Goal: Task Accomplishment & Management: Use online tool/utility

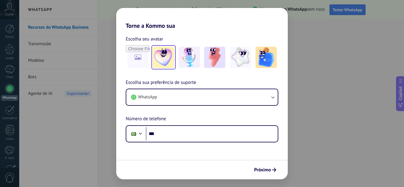
click at [173, 62] on img at bounding box center [163, 57] width 21 height 21
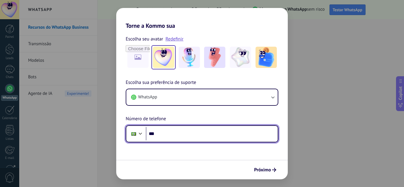
click at [181, 135] on input "***" at bounding box center [212, 134] width 132 height 14
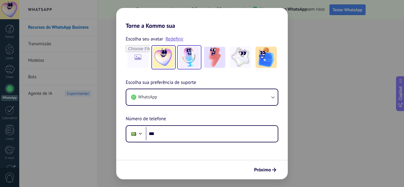
click at [192, 61] on img at bounding box center [188, 57] width 21 height 21
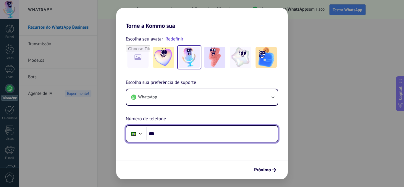
click at [189, 131] on input "***" at bounding box center [212, 134] width 132 height 14
click at [198, 131] on input "***" at bounding box center [212, 134] width 132 height 14
type input "**********"
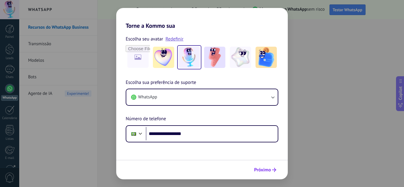
click at [259, 171] on span "Próximo" at bounding box center [262, 170] width 17 height 4
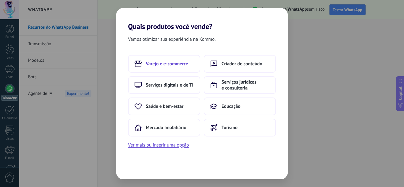
click at [176, 63] on span "Varejo e e-commerce" at bounding box center [167, 64] width 42 height 6
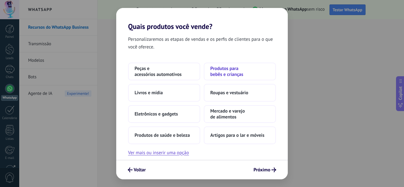
click at [231, 73] on span "Produtos para bebês e crianças" at bounding box center [239, 72] width 59 height 12
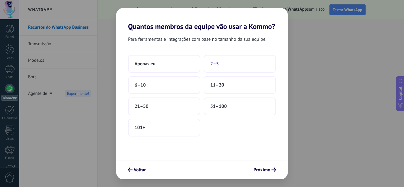
click at [221, 64] on button "2–5" at bounding box center [240, 64] width 72 height 18
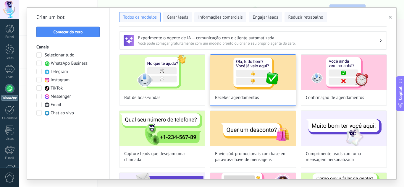
scroll to position [59, 0]
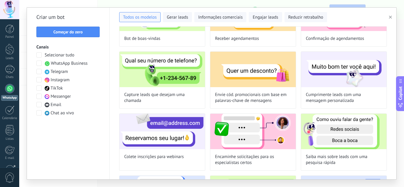
drag, startPoint x: 320, startPoint y: 82, endPoint x: 301, endPoint y: 48, distance: 38.9
click at [301, 48] on div "Bot de boas-vindas Receber agendamentos Confirmação de agendamentos Capture lea…" at bounding box center [252, 145] width 267 height 300
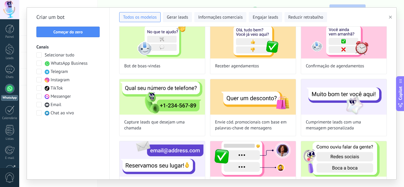
scroll to position [0, 0]
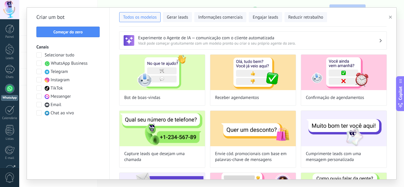
click at [369, 38] on h3 "Experimente o Agente de IA — comunicação com o cliente automatizada" at bounding box center [258, 38] width 241 height 6
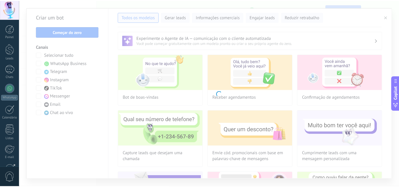
scroll to position [59, 0]
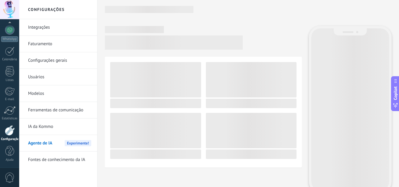
drag, startPoint x: 208, startPoint y: 53, endPoint x: 218, endPoint y: 22, distance: 32.7
click at [218, 22] on div at bounding box center [248, 96] width 287 height 193
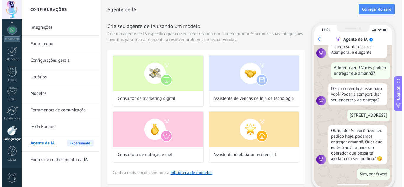
scroll to position [0, 0]
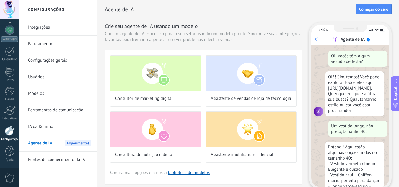
drag, startPoint x: 150, startPoint y: 11, endPoint x: 146, endPoint y: 11, distance: 3.8
click at [150, 11] on h2 "Agente de IA" at bounding box center [230, 10] width 251 height 12
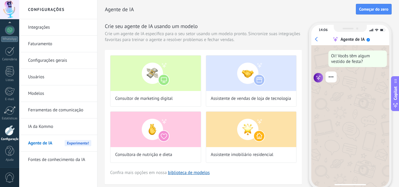
click at [138, 10] on h2 "Agente de IA" at bounding box center [230, 10] width 251 height 12
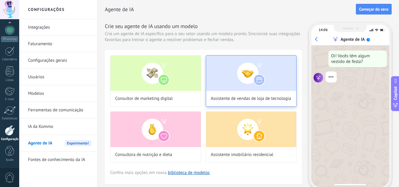
click at [232, 73] on img at bounding box center [251, 73] width 90 height 35
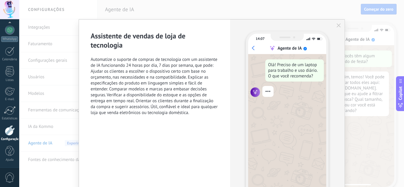
scroll to position [30, 0]
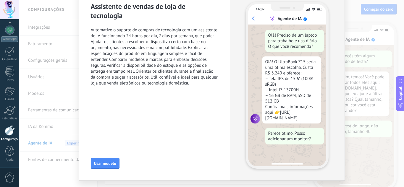
click at [120, 46] on span "Automatize o suporte de compras de tecnologia com um assistente de IA funcionan…" at bounding box center [155, 56] width 128 height 59
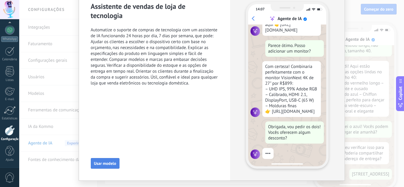
click at [104, 165] on span "Usar modelo" at bounding box center [105, 163] width 22 height 4
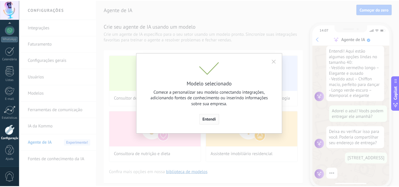
scroll to position [130, 0]
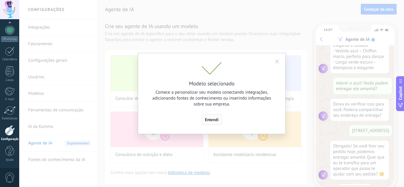
click at [215, 117] on button "Entendi" at bounding box center [212, 119] width 20 height 11
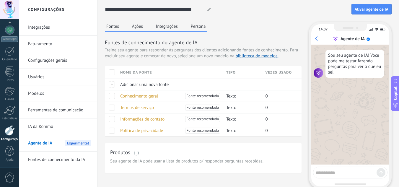
click at [331, 140] on div "Sou seu agente de IA! Você pode me testar fazendo perguntas para ver o que eu s…" at bounding box center [350, 105] width 78 height 120
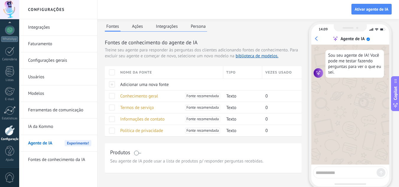
scroll to position [36, 0]
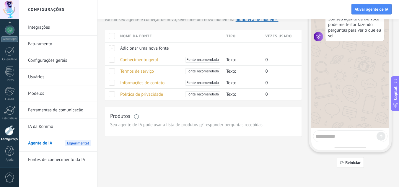
click at [327, 139] on div at bounding box center [350, 136] width 74 height 12
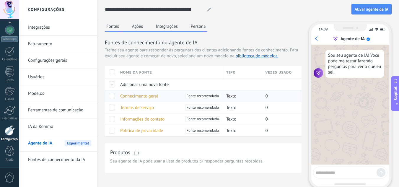
click at [230, 97] on span "Texto" at bounding box center [231, 96] width 10 height 6
click at [127, 163] on span "Seu agente de IA pode usar a lista de produtos p/ responder perguntas recebidas." at bounding box center [203, 161] width 186 height 6
click at [139, 72] on div "Nome da fonte" at bounding box center [170, 72] width 106 height 12
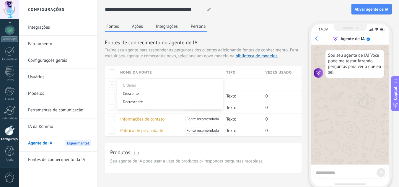
click at [146, 66] on div "Fontes de conhecimento do agente de IA Treine seu agente para responder às perg…" at bounding box center [203, 88] width 197 height 98
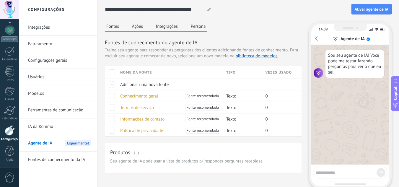
click at [208, 10] on icon at bounding box center [209, 10] width 4 height 4
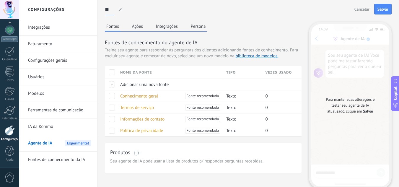
type input "*"
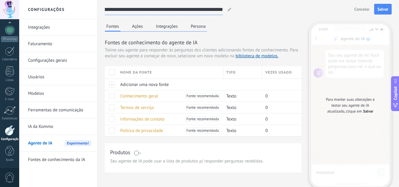
scroll to position [0, 27]
type input "**********"
click at [233, 25] on div "Fontes Ações Integrações Persona Fontes de conhecimento do agente de IA Treine …" at bounding box center [203, 97] width 197 height 151
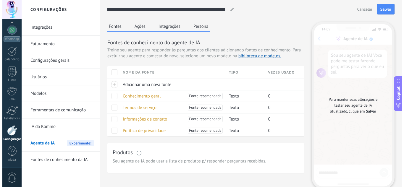
scroll to position [0, 0]
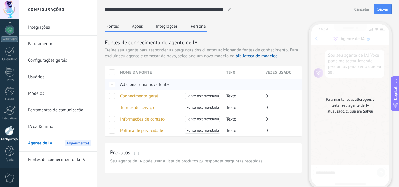
click at [230, 86] on div at bounding box center [241, 84] width 36 height 11
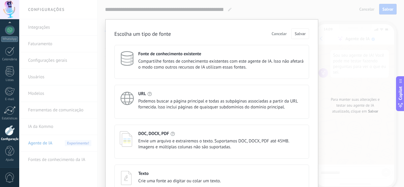
scroll to position [35, 0]
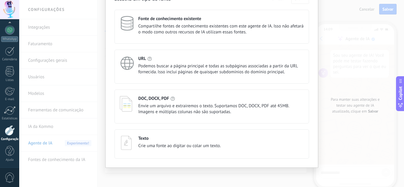
click at [199, 145] on span "Crie uma fonte ao digitar ou colar um texto." at bounding box center [179, 146] width 82 height 6
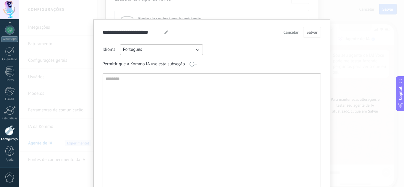
click at [186, 94] on textarea at bounding box center [211, 137] width 216 height 127
type textarea "*"
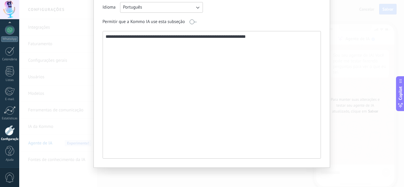
scroll to position [0, 0]
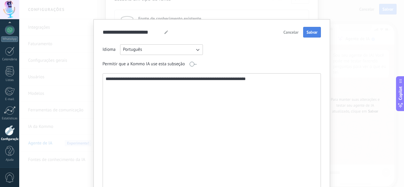
type textarea "**********"
click at [316, 32] on button "Salvar" at bounding box center [311, 32] width 17 height 11
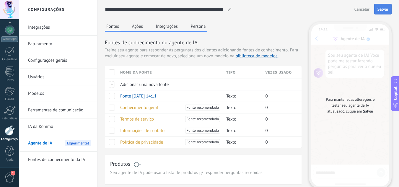
click at [383, 9] on span "Salvar" at bounding box center [383, 9] width 11 height 4
